Goal: Browse casually: Explore the website without a specific task or goal

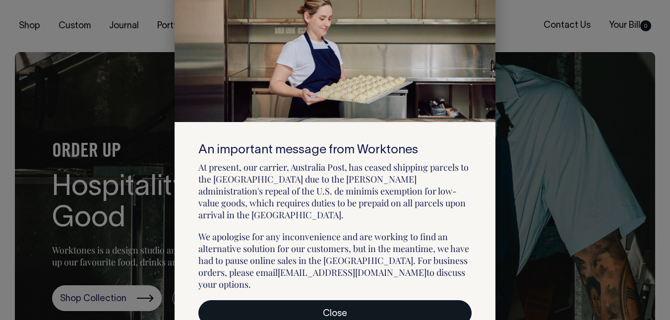
click at [373, 300] on link "Close" at bounding box center [334, 313] width 273 height 26
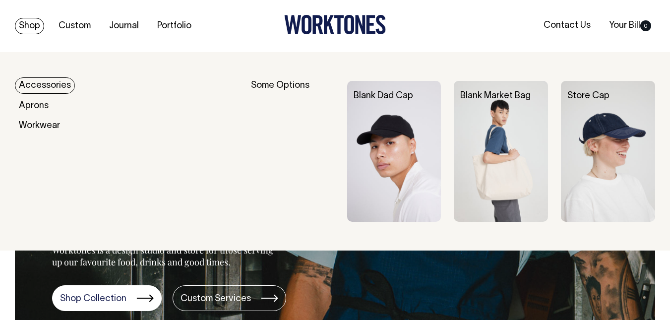
click at [35, 27] on link "Shop" at bounding box center [29, 26] width 29 height 16
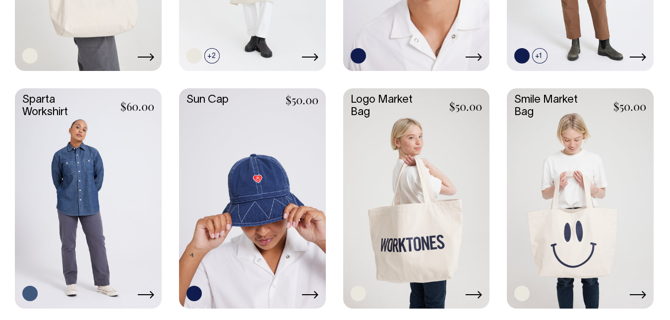
scroll to position [1388, 0]
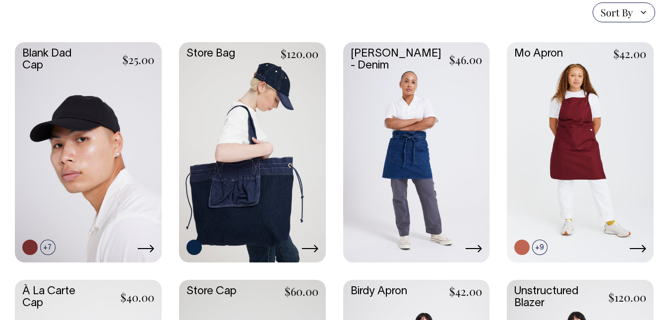
click at [267, 117] on link at bounding box center [252, 151] width 147 height 218
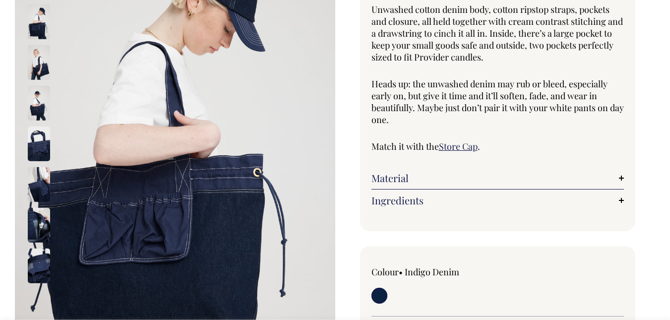
click at [39, 155] on img at bounding box center [39, 143] width 22 height 35
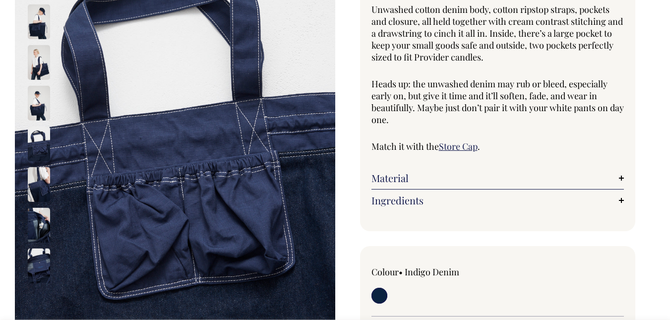
scroll to position [149, 0]
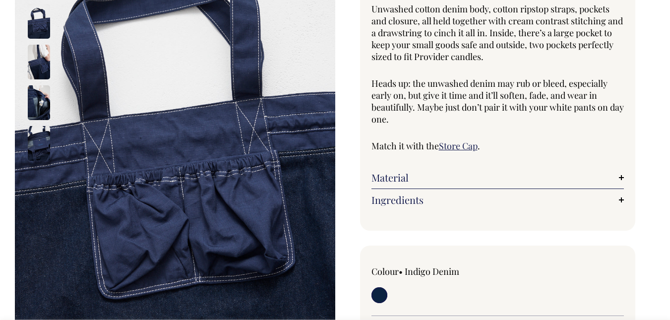
click at [49, 147] on img at bounding box center [39, 143] width 22 height 35
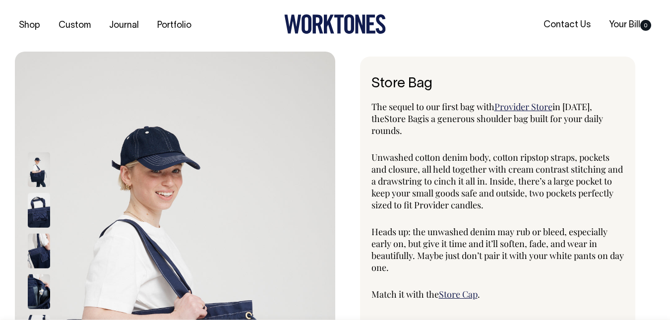
scroll to position [0, 0]
click at [167, 29] on link "Portfolio" at bounding box center [174, 26] width 42 height 16
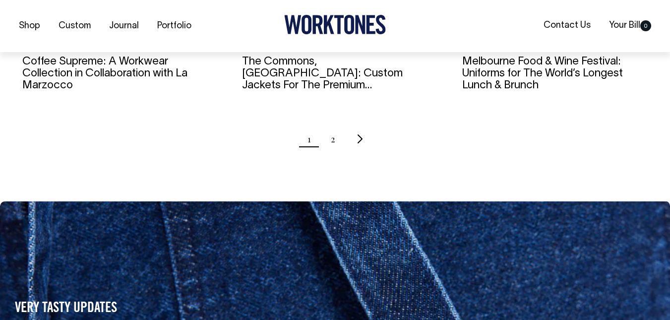
scroll to position [1140, 0]
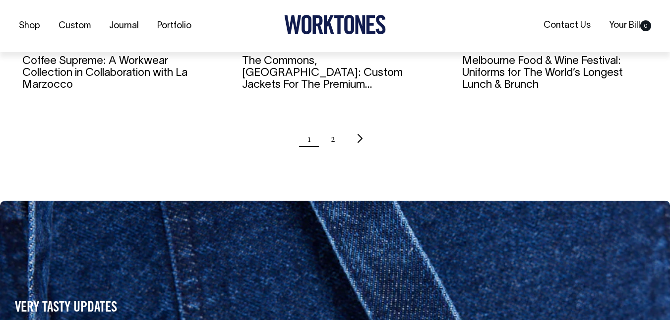
click at [337, 141] on ul "1 2" at bounding box center [335, 138] width 640 height 25
click at [334, 142] on link "2" at bounding box center [333, 138] width 4 height 25
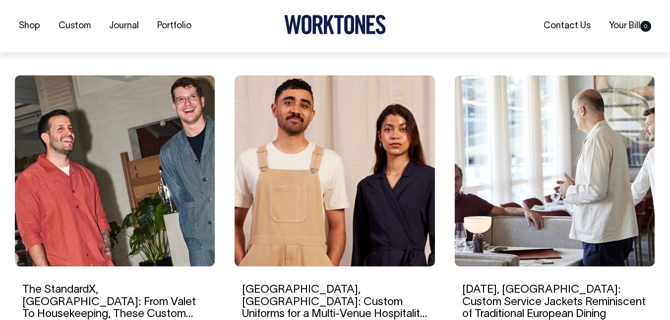
scroll to position [644, 0]
